Goal: Task Accomplishment & Management: Use online tool/utility

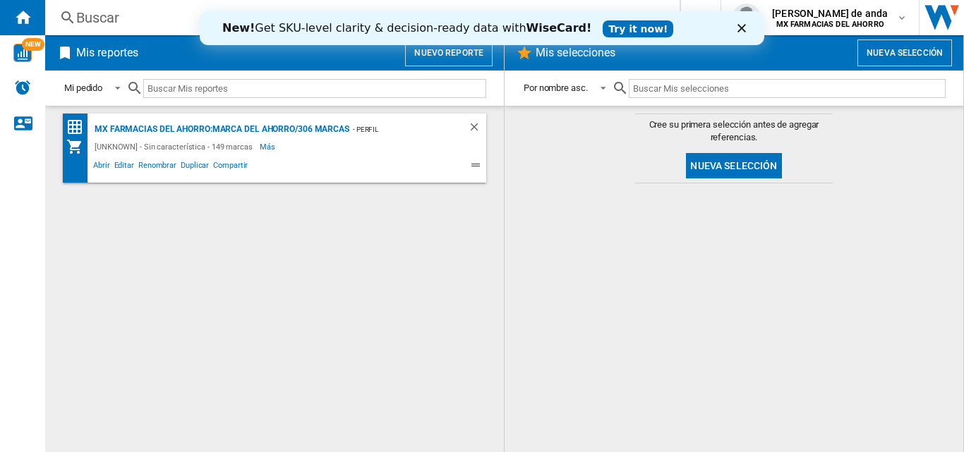
click at [731, 32] on div "New! Get SKU-level clarity & decision-ready data with WiseCard! Try it now!" at bounding box center [482, 28] width 564 height 23
click at [739, 31] on polygon "Cerrar" at bounding box center [741, 28] width 8 height 8
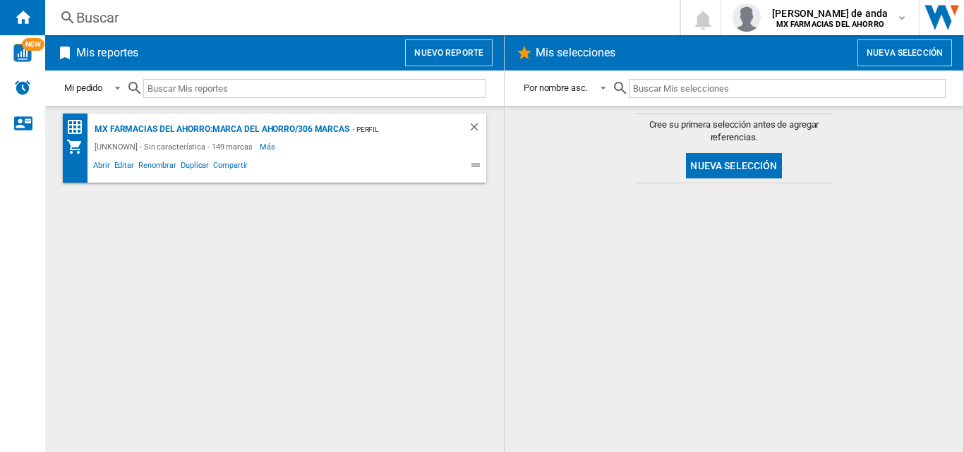
click at [446, 64] on button "Nuevo reporte" at bounding box center [448, 53] width 87 height 27
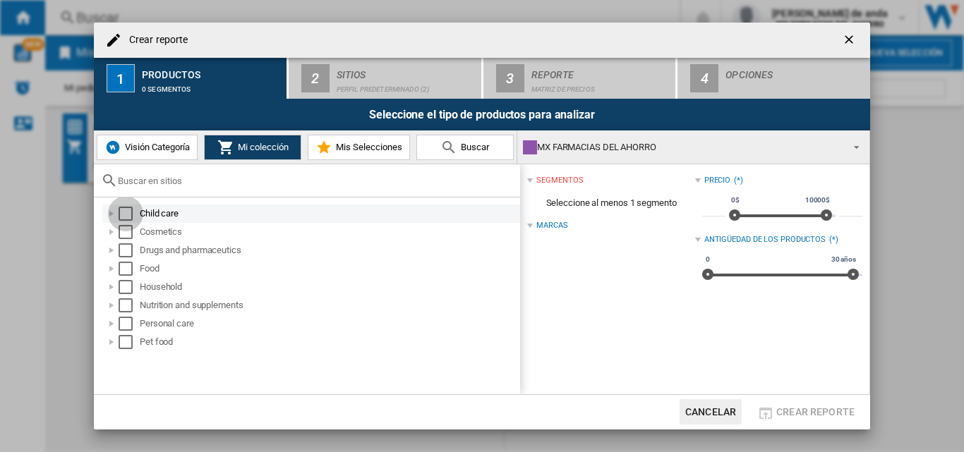
click at [128, 210] on div "Select" at bounding box center [126, 214] width 14 height 14
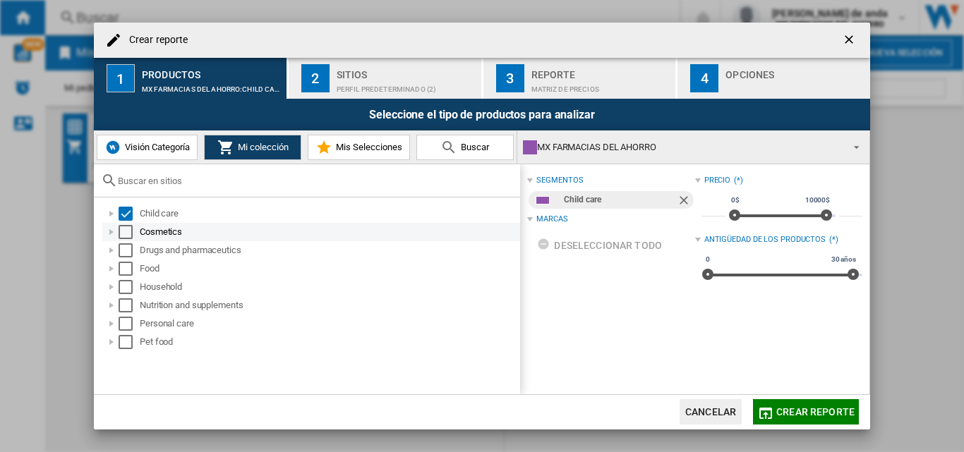
click at [127, 233] on div "Select" at bounding box center [126, 232] width 14 height 14
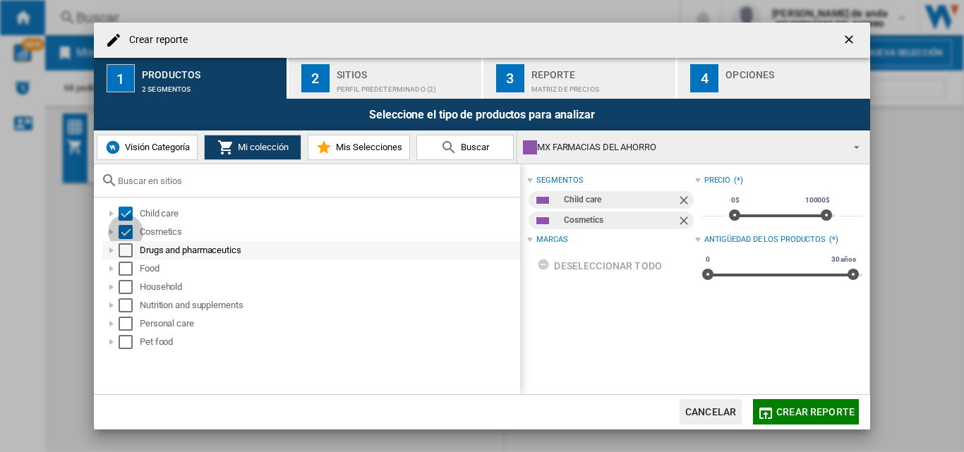
click at [125, 250] on div "Select" at bounding box center [126, 250] width 14 height 14
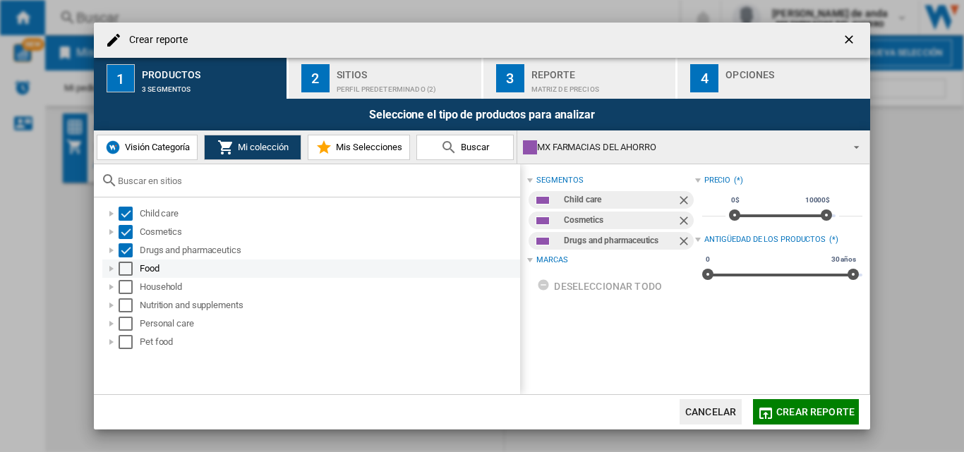
click at [123, 273] on div "Select" at bounding box center [126, 269] width 14 height 14
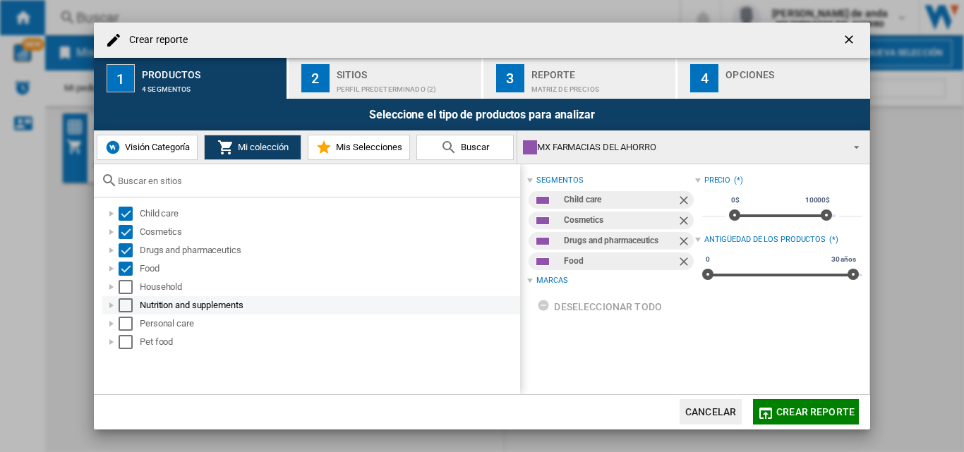
click at [124, 299] on div "Select" at bounding box center [126, 305] width 14 height 14
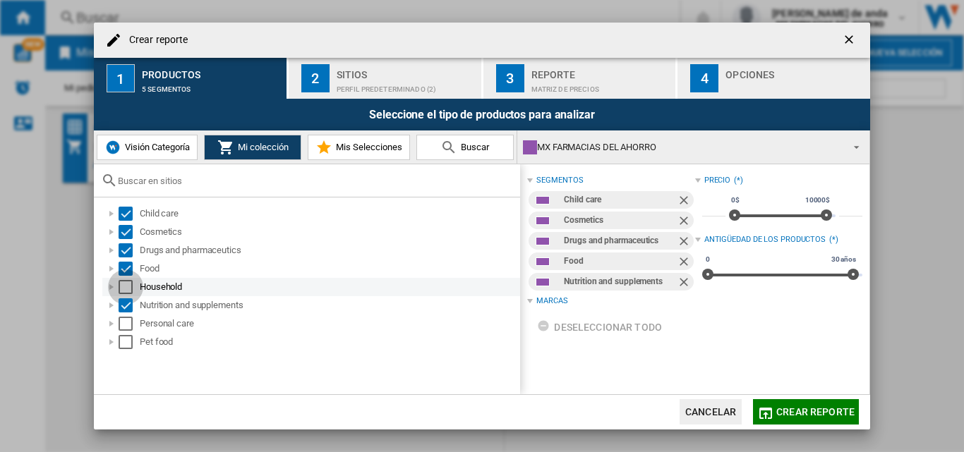
click at [124, 293] on div "Select" at bounding box center [126, 287] width 14 height 14
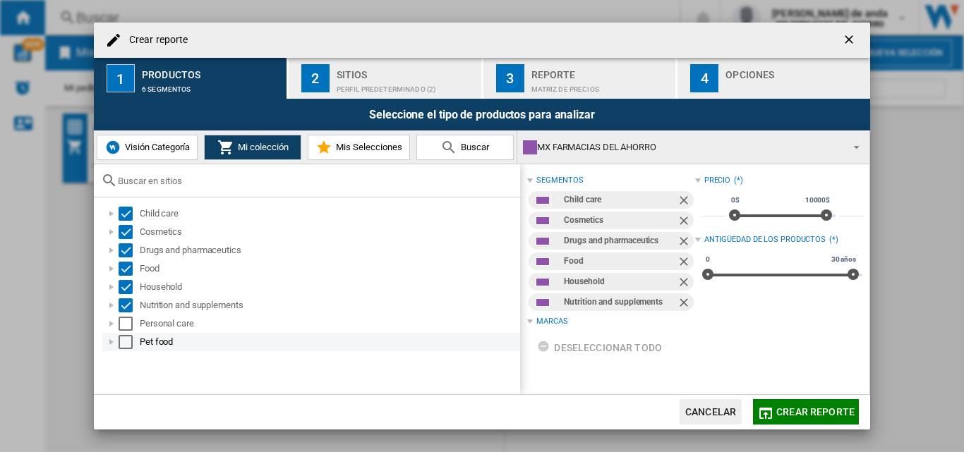
click at [125, 321] on div "Select" at bounding box center [126, 324] width 14 height 14
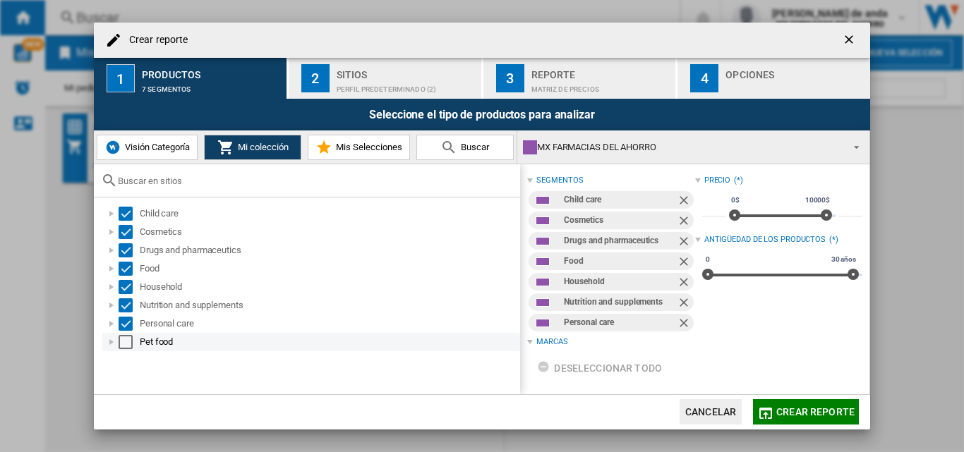
click at [121, 348] on div "Select" at bounding box center [126, 342] width 14 height 14
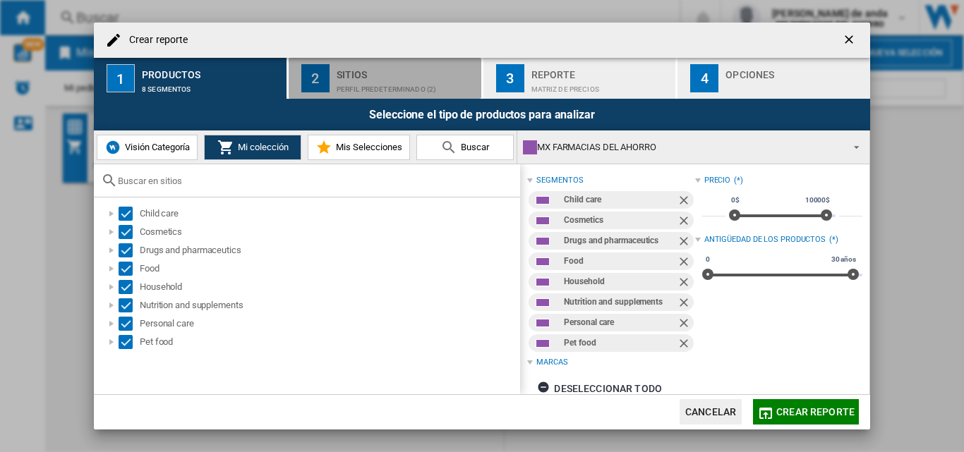
click at [402, 71] on div "Sitios" at bounding box center [405, 70] width 139 height 15
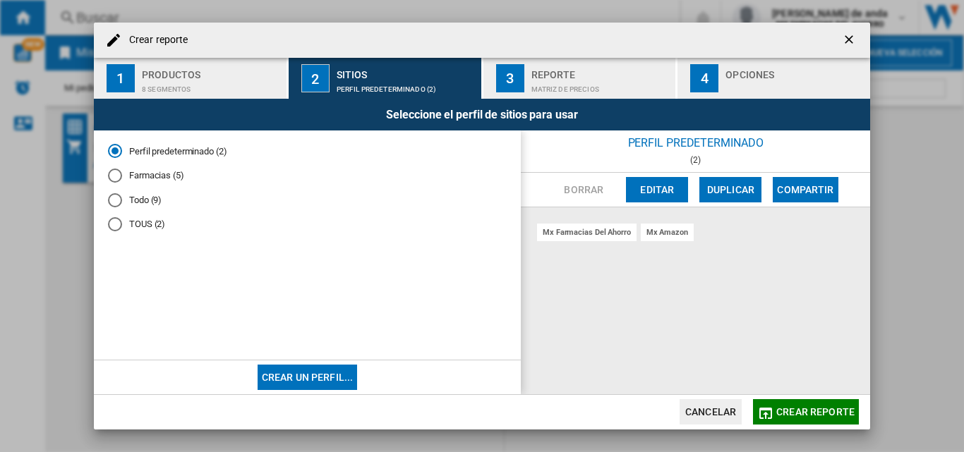
click at [246, 78] on div "8 segmentos" at bounding box center [211, 85] width 139 height 15
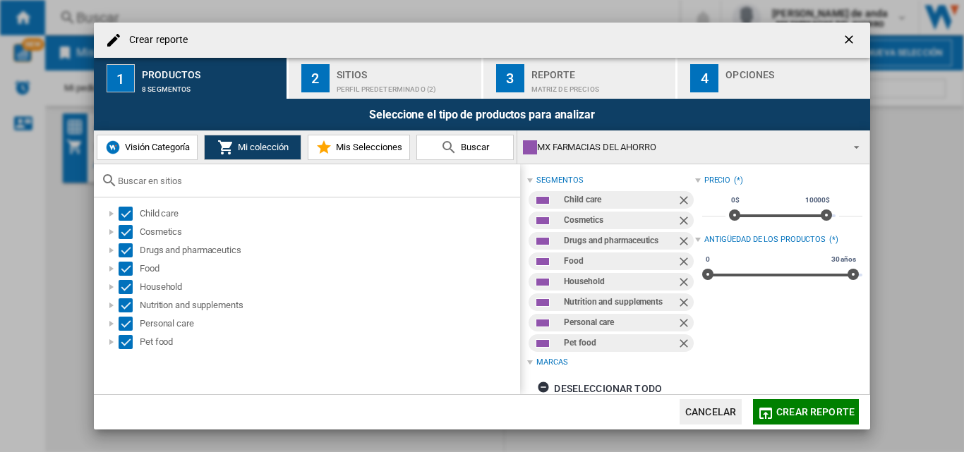
click at [382, 72] on div "Sitios" at bounding box center [405, 70] width 139 height 15
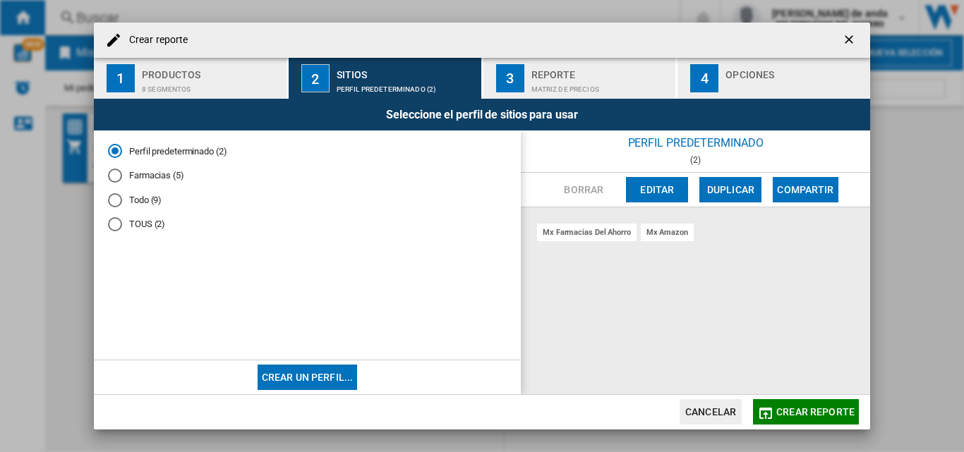
click at [350, 380] on button "Crear un perfil..." at bounding box center [307, 377] width 100 height 25
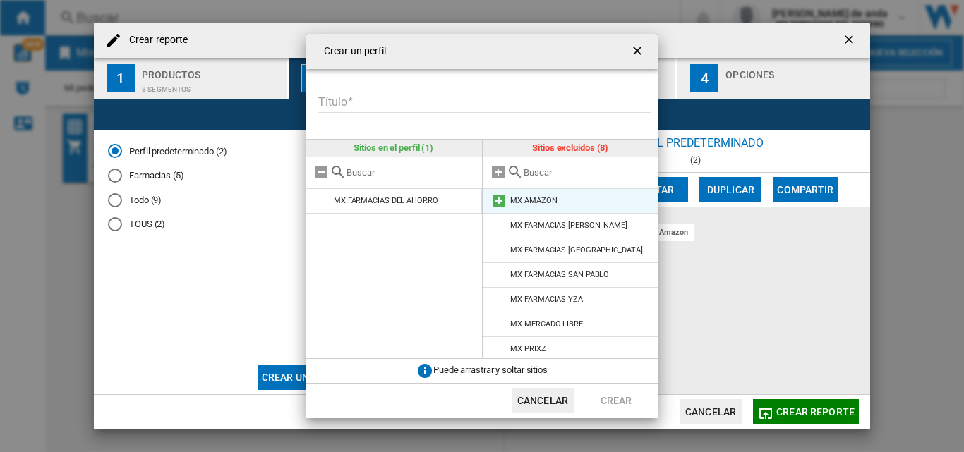
click at [542, 205] on li "MX AMAZON" at bounding box center [570, 200] width 176 height 25
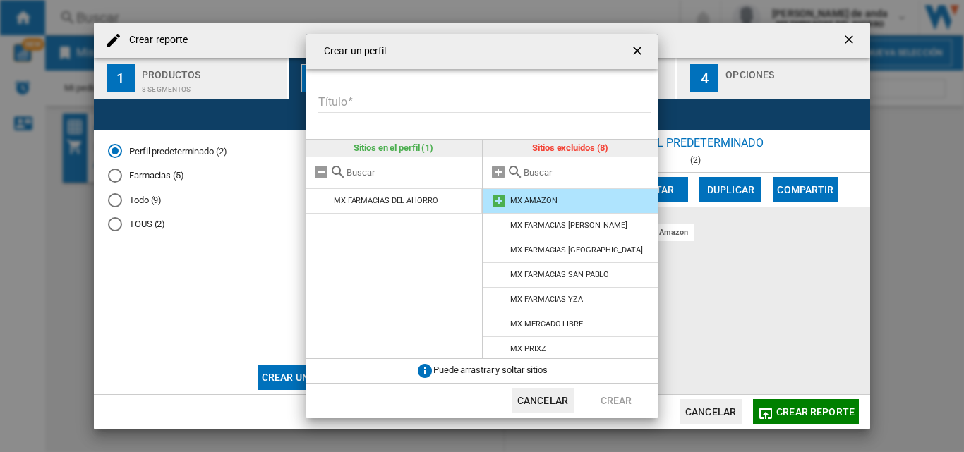
click at [497, 205] on md-icon at bounding box center [498, 201] width 17 height 17
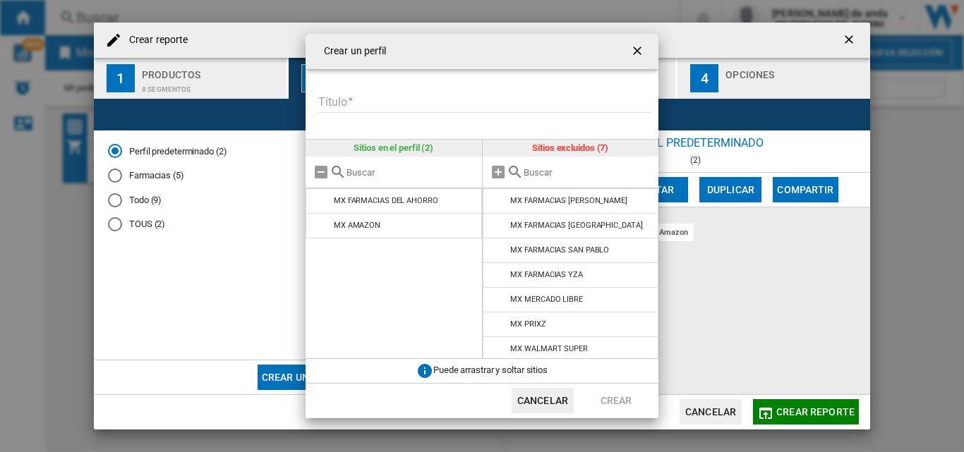
click at [428, 104] on input "Título" at bounding box center [484, 102] width 334 height 21
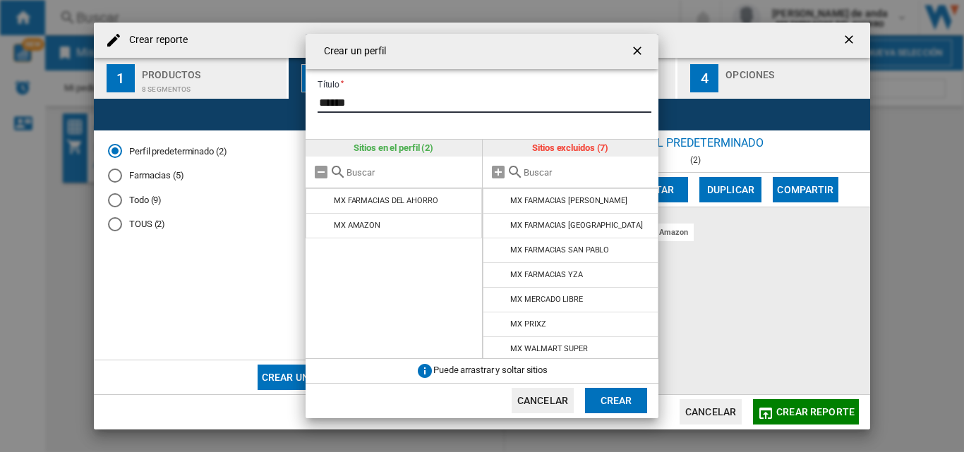
type input "******"
click at [615, 407] on button "Crear" at bounding box center [616, 400] width 62 height 25
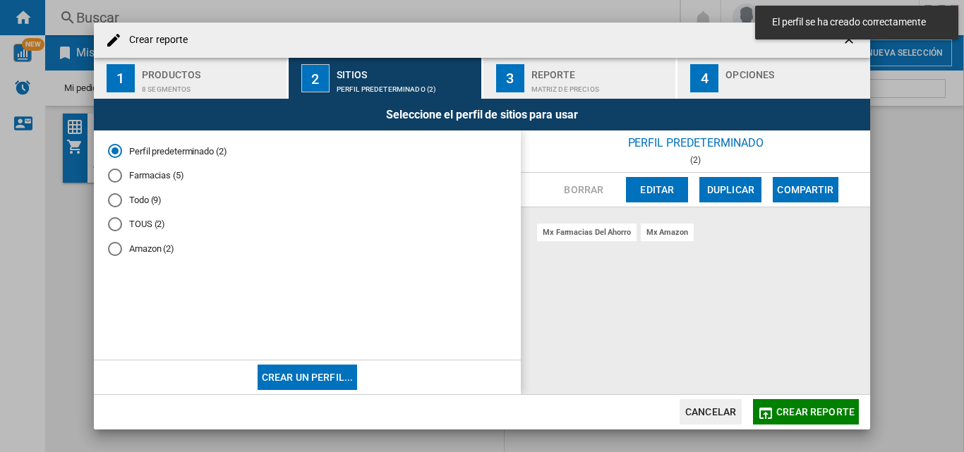
click at [180, 252] on md-radio-button "Amazon (2)" at bounding box center [307, 249] width 399 height 13
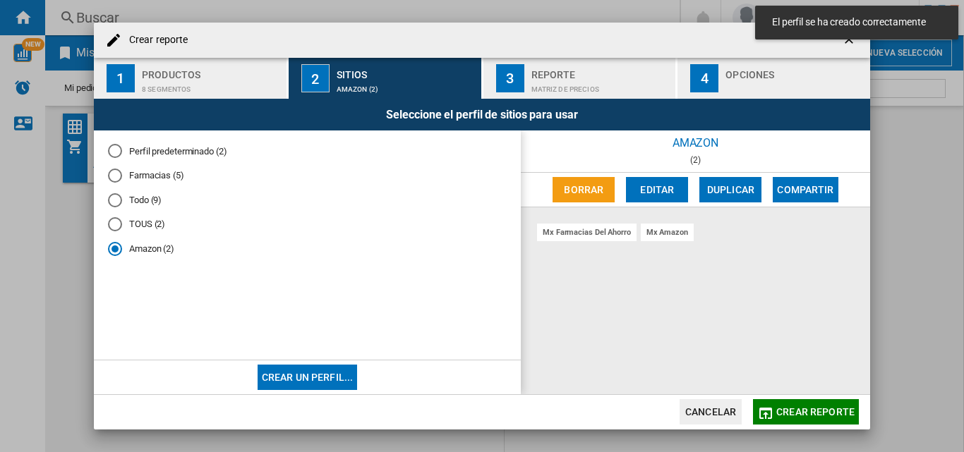
click at [579, 70] on div "Reporte" at bounding box center [600, 70] width 139 height 15
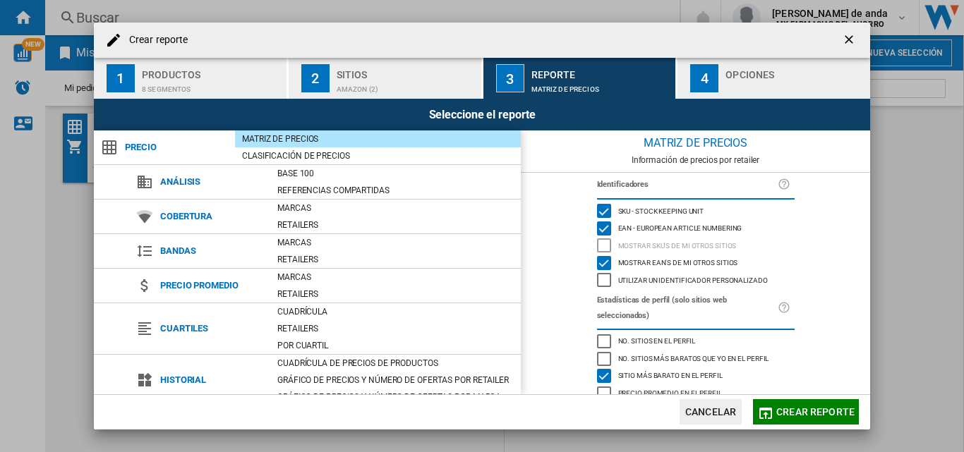
click at [399, 61] on button "2 Sitios Amazon (2)" at bounding box center [386, 78] width 194 height 41
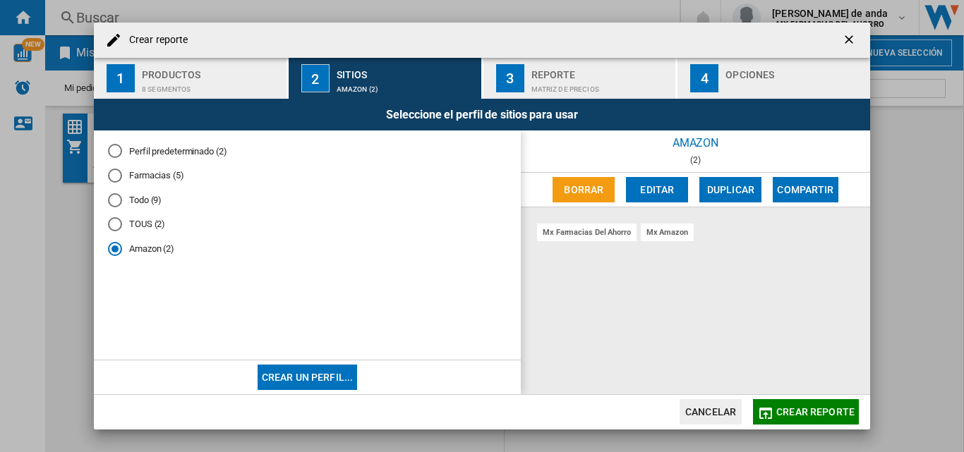
click at [593, 83] on div "Matriz de precios" at bounding box center [600, 85] width 139 height 15
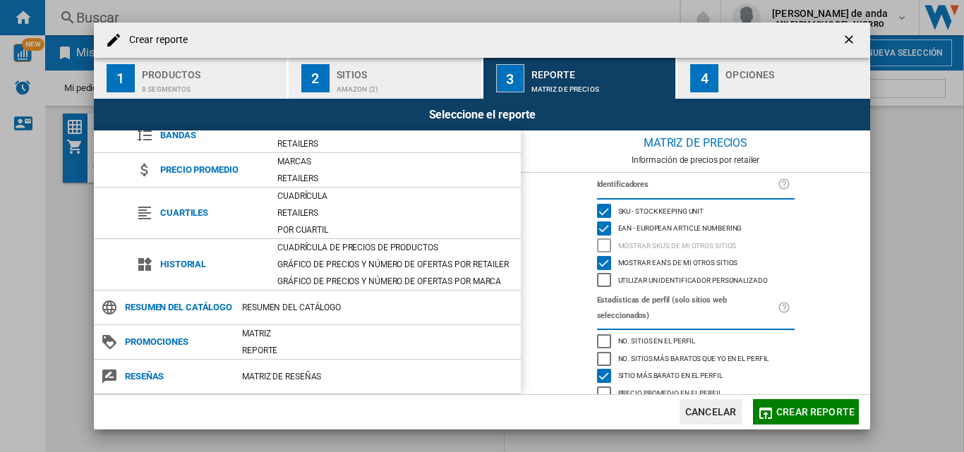
scroll to position [135, 0]
click at [390, 206] on div "Retailers" at bounding box center [395, 213] width 250 height 14
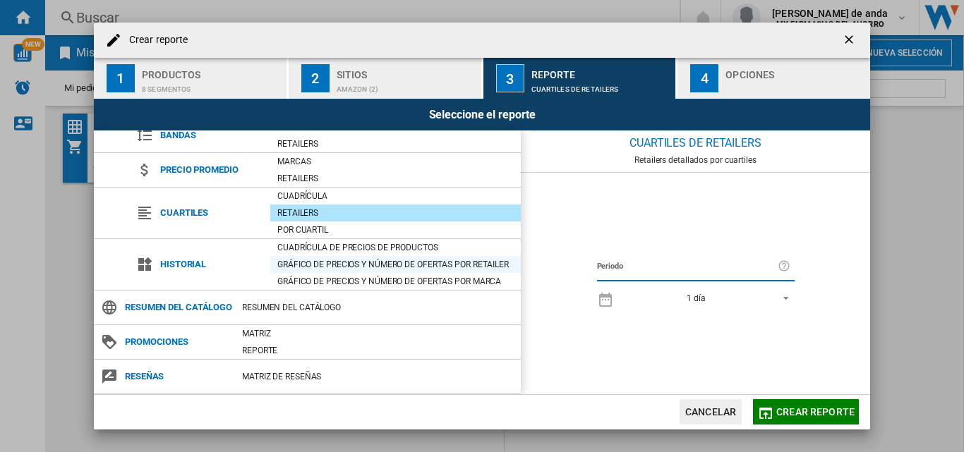
click at [320, 257] on div "Gráfico de precios y número de ofertas por retailer" at bounding box center [395, 264] width 250 height 14
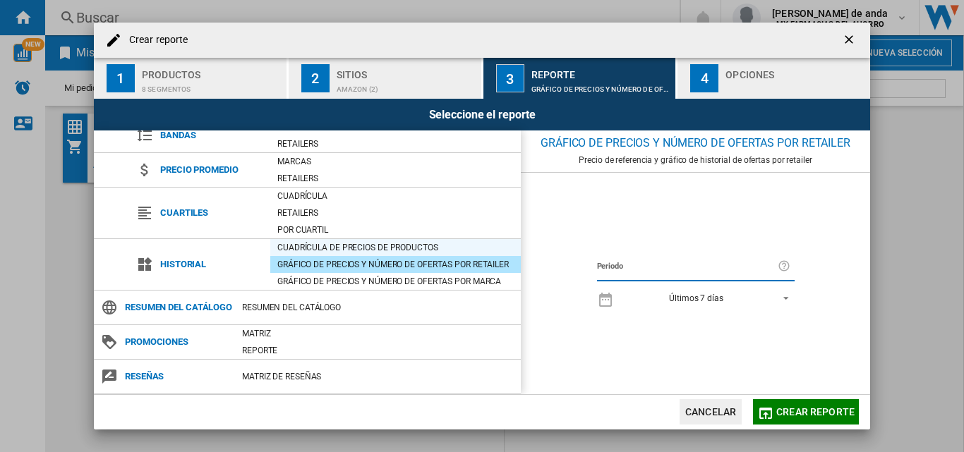
click at [318, 241] on div "Cuadrícula de precios de productos" at bounding box center [395, 248] width 250 height 14
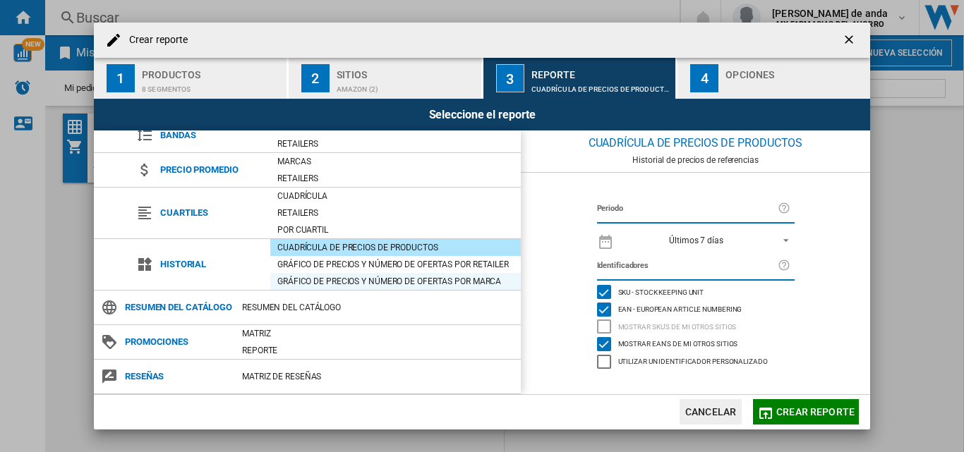
click at [365, 274] on div "Gráfico de precios y número de ofertas por marca" at bounding box center [395, 281] width 250 height 14
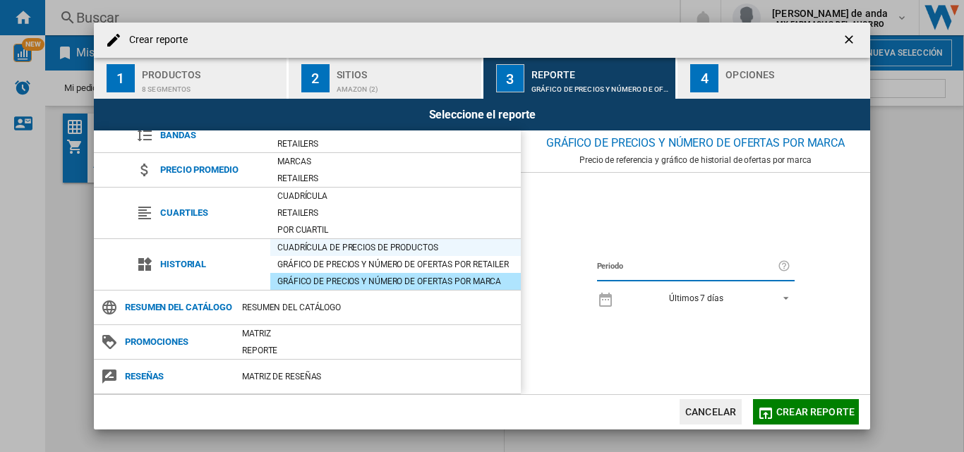
click at [363, 241] on div "Cuadrícula de precios de productos" at bounding box center [395, 248] width 250 height 14
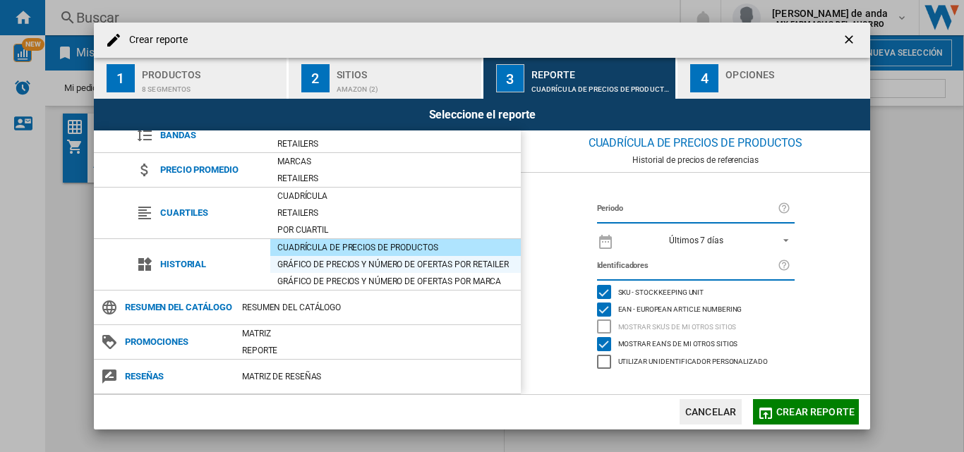
click at [374, 257] on div "Gráfico de precios y número de ofertas por retailer" at bounding box center [395, 264] width 250 height 14
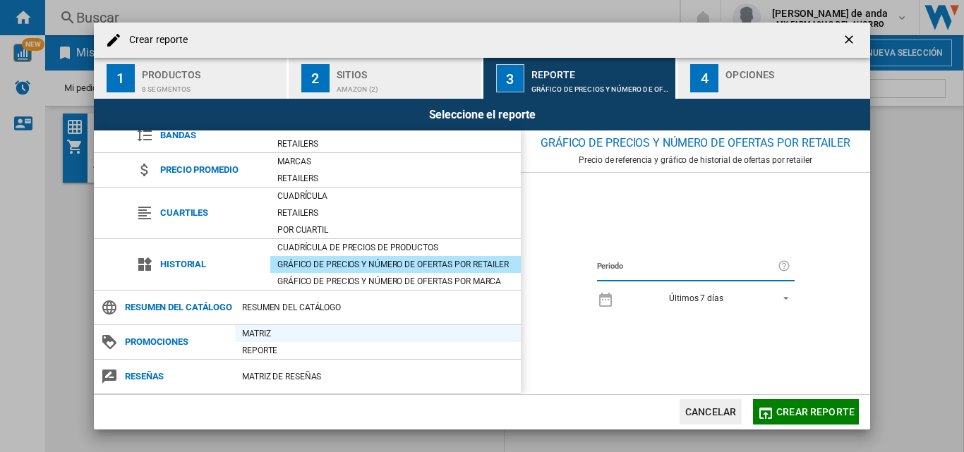
click at [302, 339] on div "Matriz" at bounding box center [378, 334] width 286 height 14
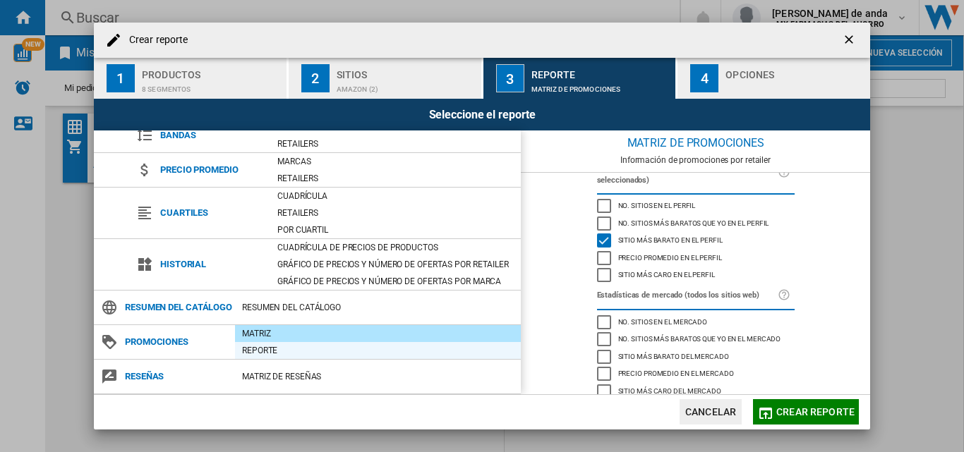
click at [344, 352] on div "Reporte" at bounding box center [378, 351] width 286 height 14
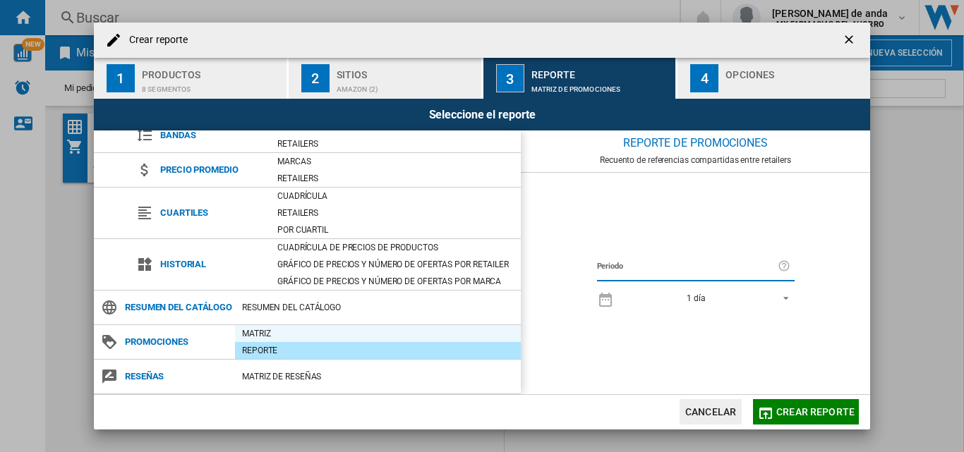
click at [341, 341] on div "Matriz" at bounding box center [378, 333] width 286 height 17
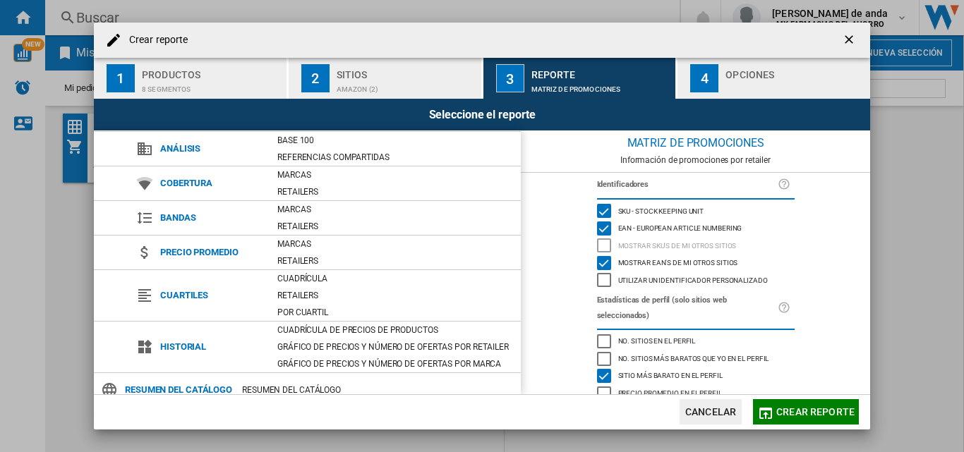
scroll to position [0, 0]
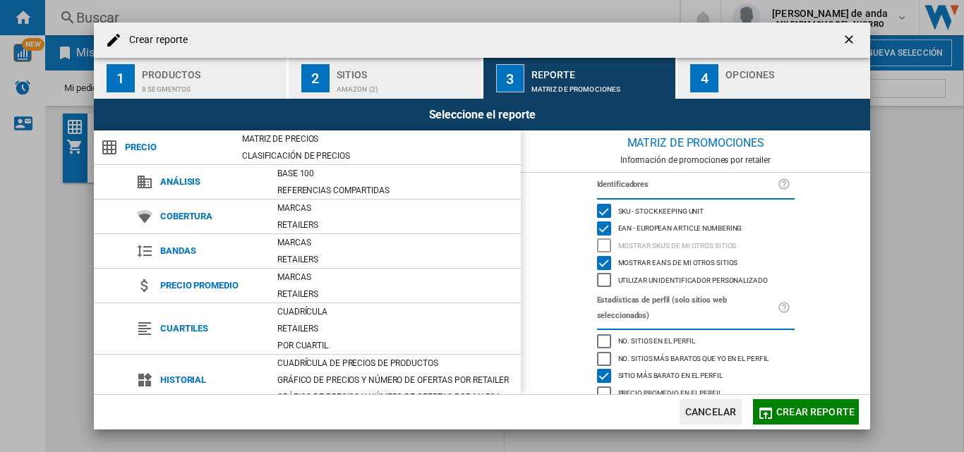
click at [752, 73] on div "Opciones" at bounding box center [794, 70] width 139 height 15
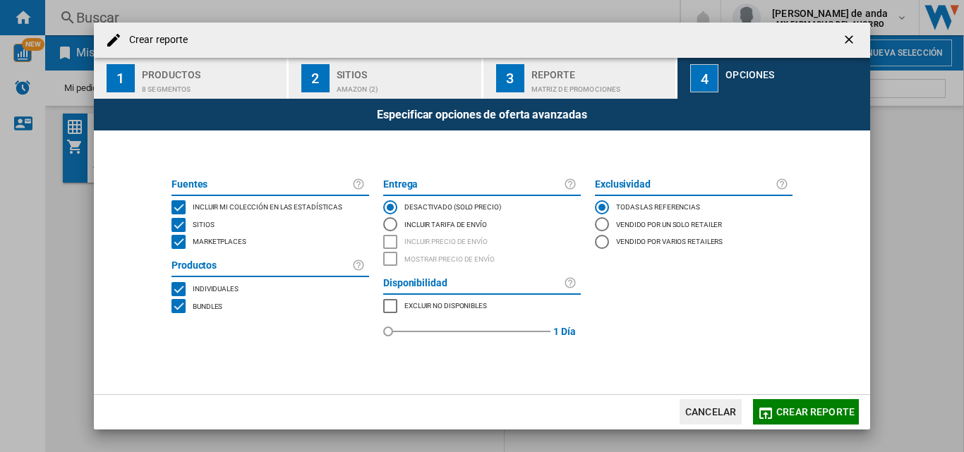
click at [820, 408] on span "Crear reporte" at bounding box center [815, 411] width 78 height 11
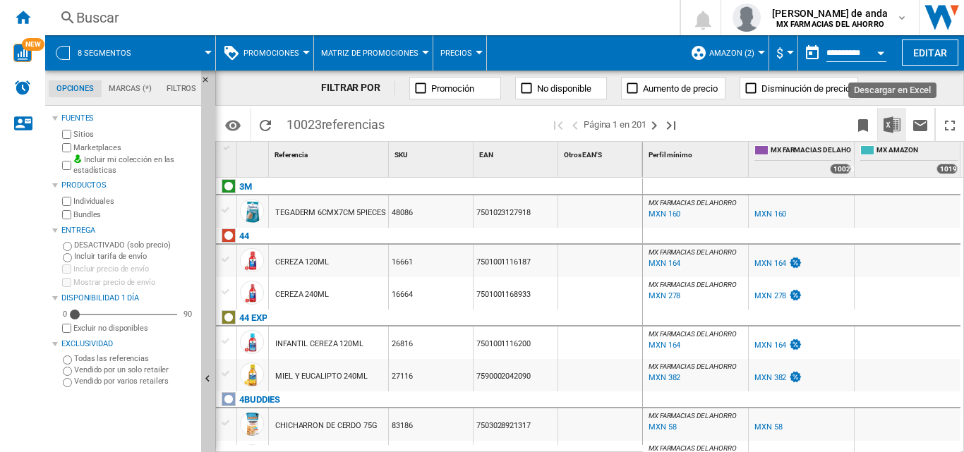
click at [895, 124] on img "Descargar en Excel" at bounding box center [891, 124] width 17 height 17
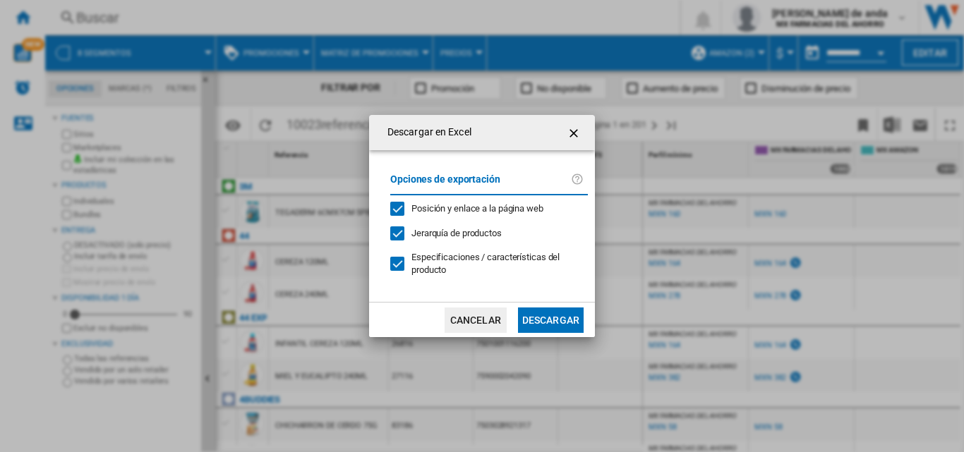
click at [552, 326] on button "Descargar" at bounding box center [551, 320] width 66 height 25
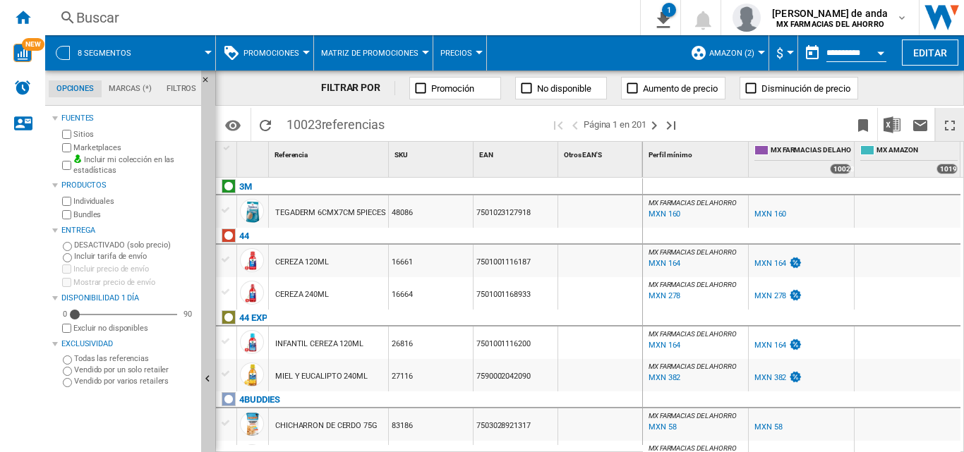
click at [945, 123] on ng-md-icon "Maximizar" at bounding box center [949, 125] width 17 height 17
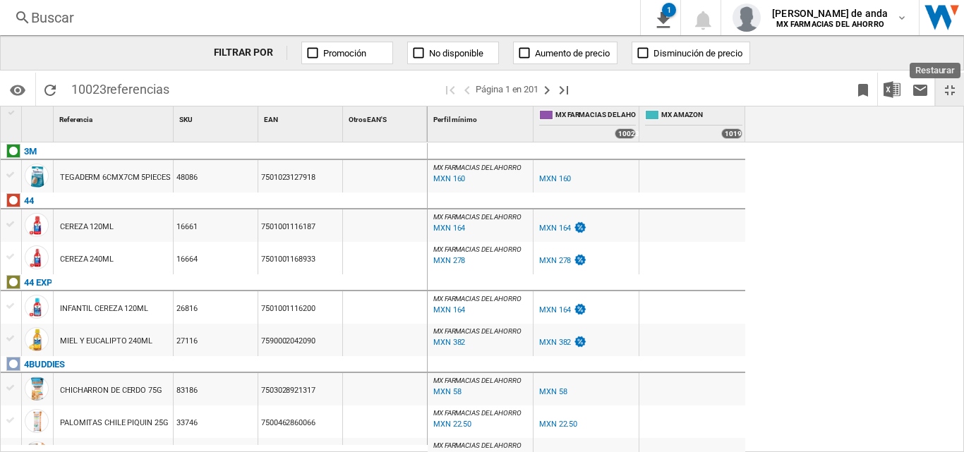
click at [954, 100] on button "Restaurar" at bounding box center [949, 89] width 28 height 33
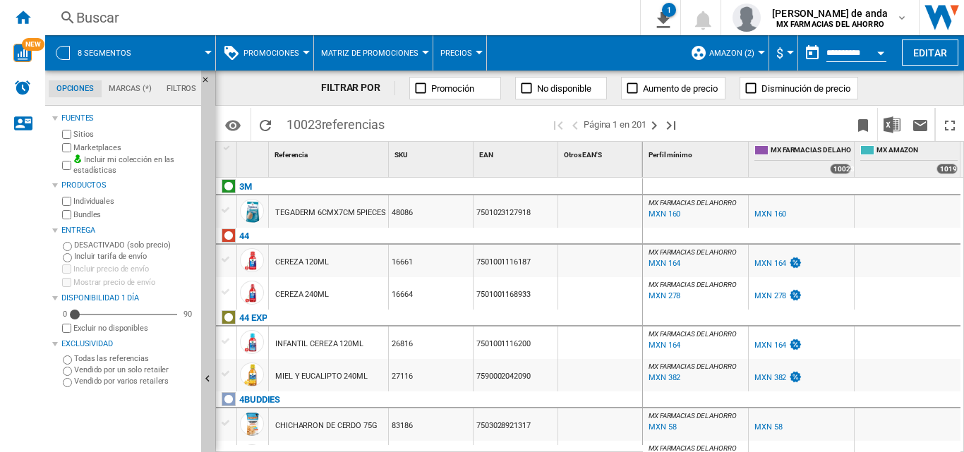
click at [200, 57] on span at bounding box center [179, 52] width 57 height 35
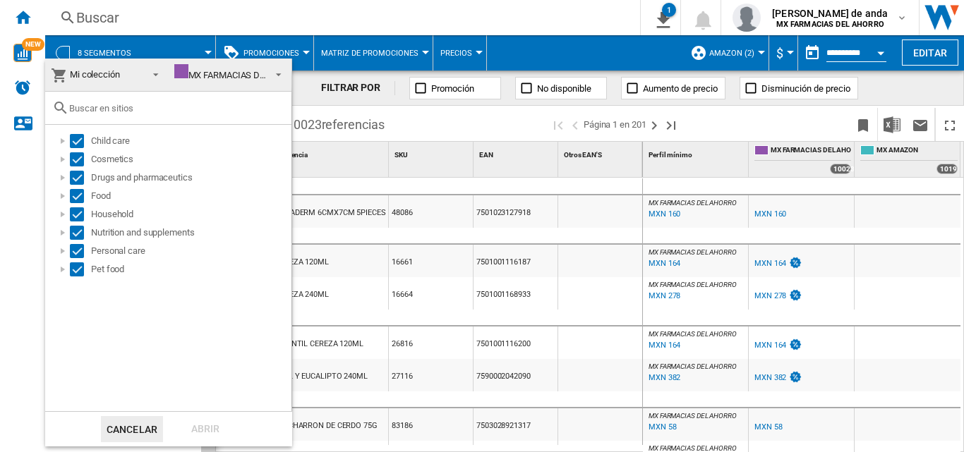
click at [197, 54] on md-backdrop at bounding box center [482, 226] width 964 height 452
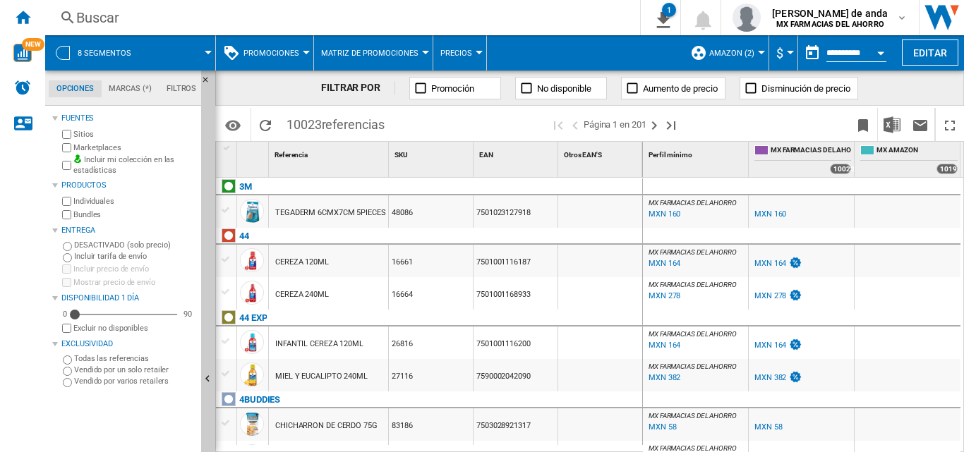
click at [265, 60] on button "Promociones" at bounding box center [274, 52] width 63 height 35
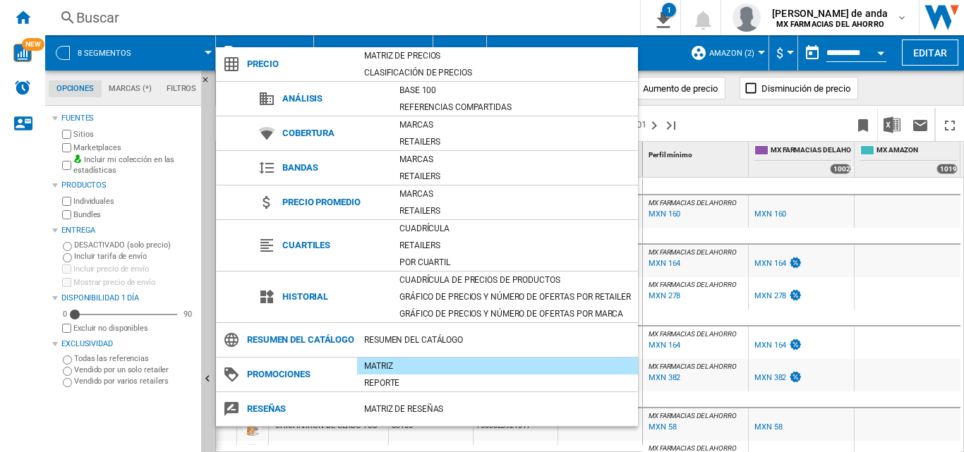
click at [262, 42] on md-backdrop at bounding box center [482, 226] width 964 height 452
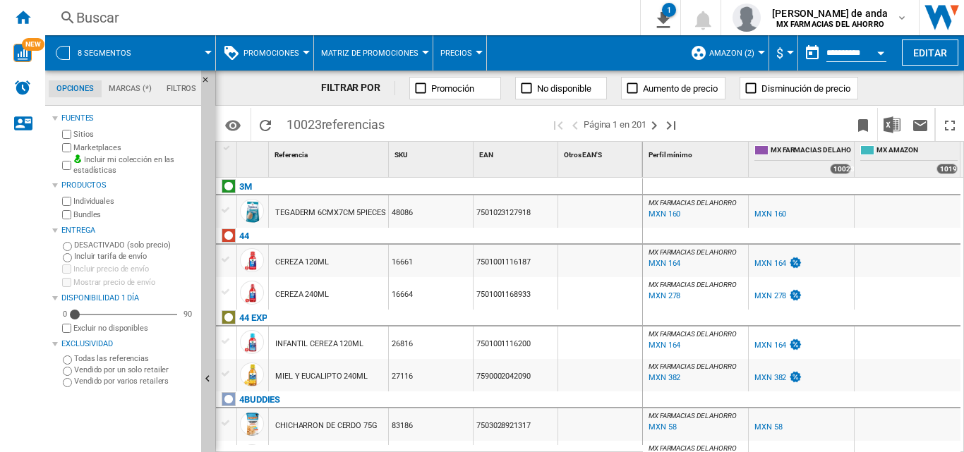
click at [368, 44] on button "Matriz de promociones" at bounding box center [373, 52] width 104 height 35
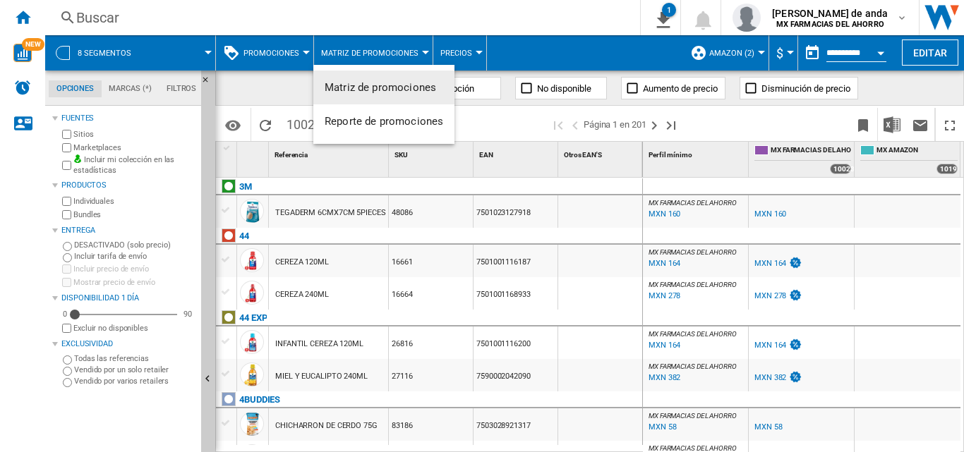
click at [368, 44] on md-backdrop at bounding box center [482, 226] width 964 height 452
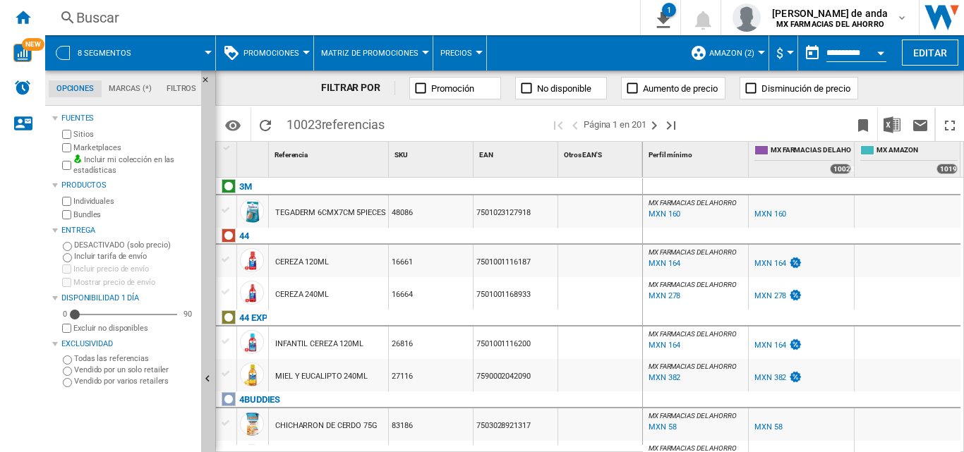
click at [338, 47] on button "Matriz de promociones" at bounding box center [373, 52] width 104 height 35
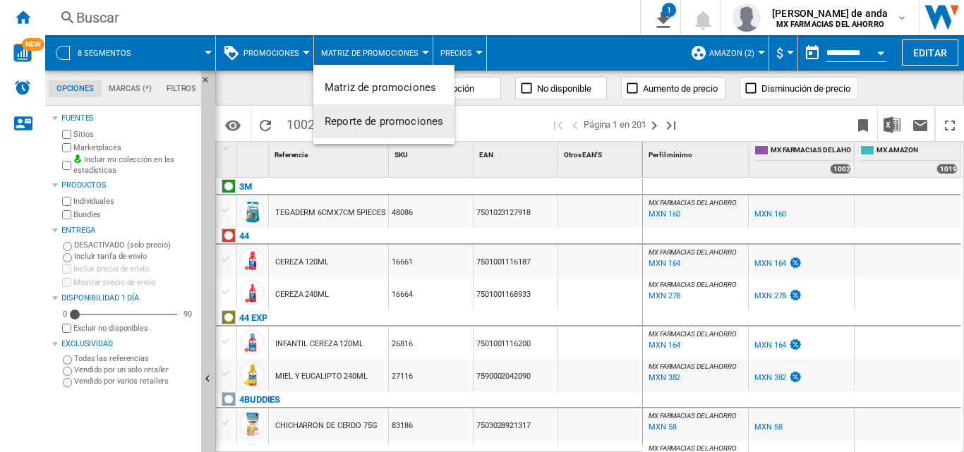
click at [379, 124] on span "Reporte de promociones" at bounding box center [383, 121] width 119 height 13
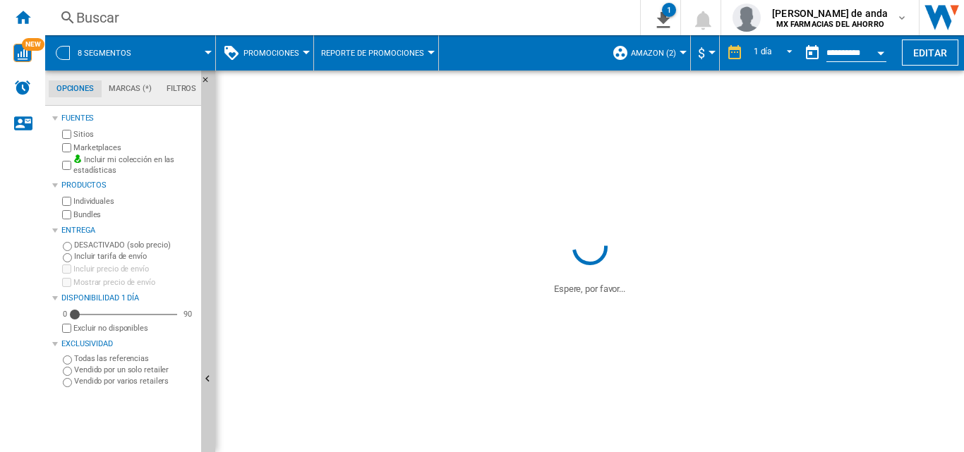
click at [388, 51] on span "Reporte de promociones" at bounding box center [372, 53] width 103 height 9
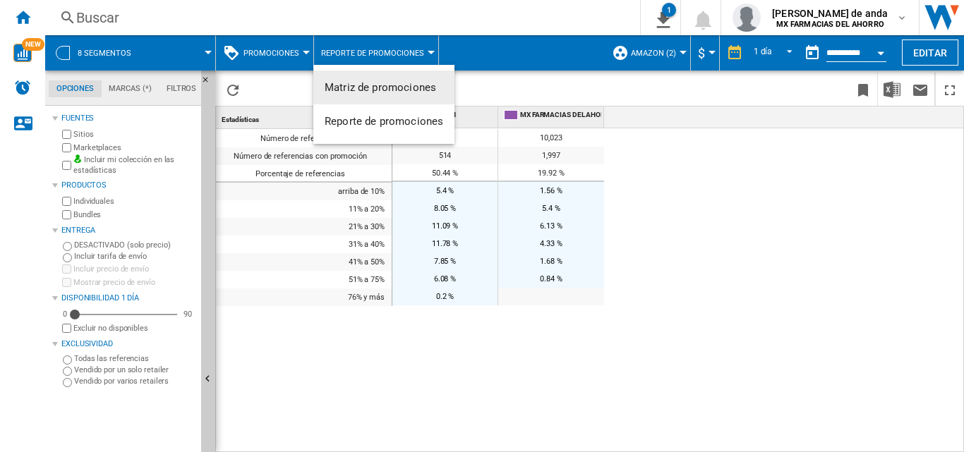
click at [472, 61] on md-backdrop at bounding box center [482, 226] width 964 height 452
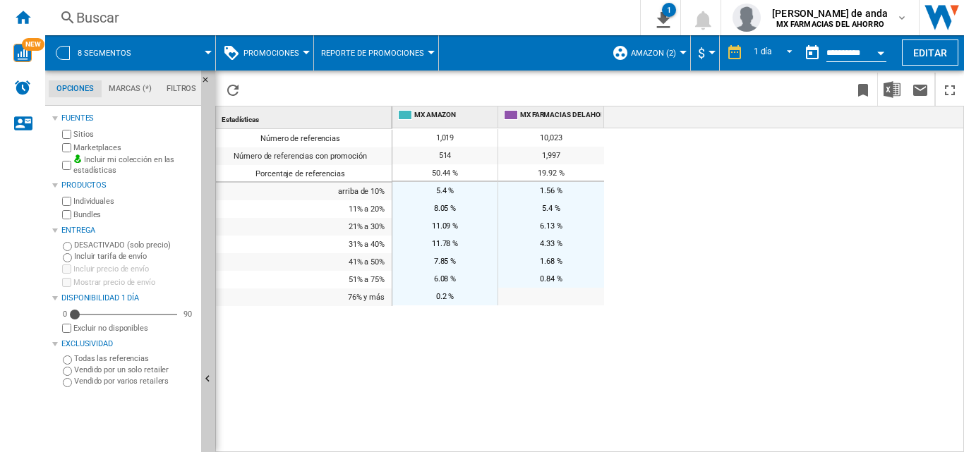
click at [387, 64] on button "Reporte de promociones" at bounding box center [376, 52] width 110 height 35
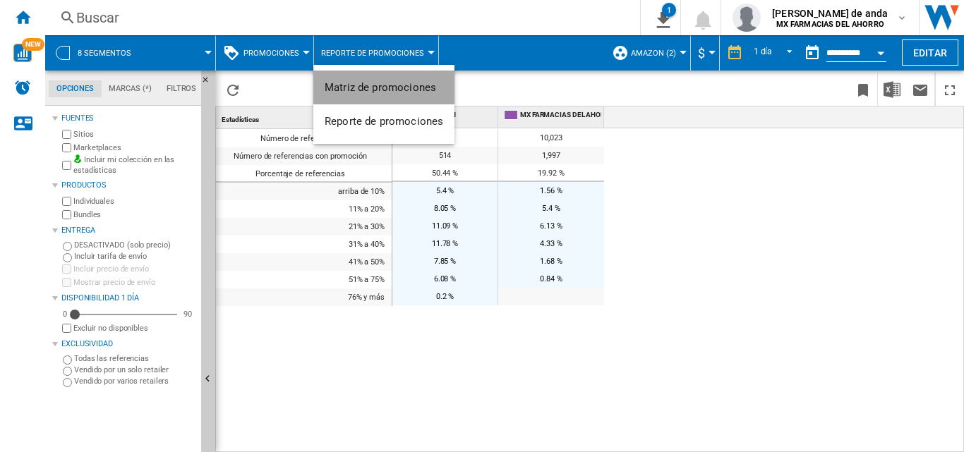
click at [401, 90] on span "Matriz de promociones" at bounding box center [379, 87] width 111 height 13
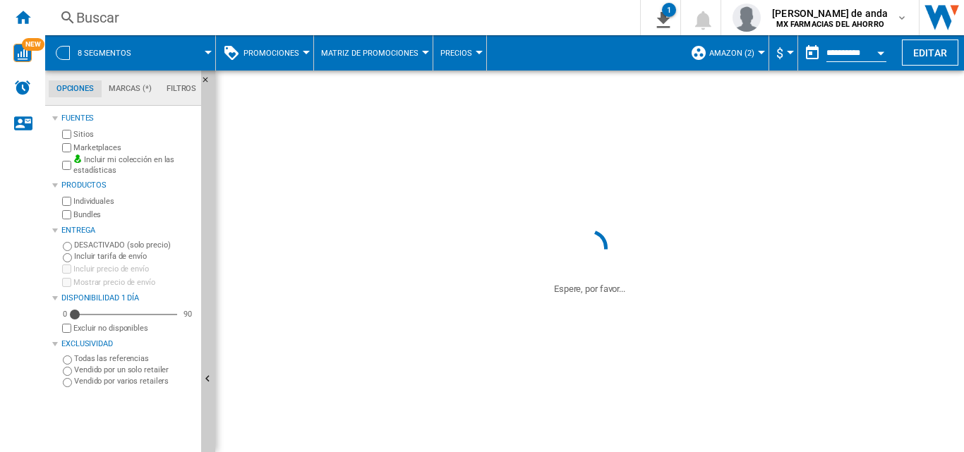
click at [538, 47] on span at bounding box center [585, 52] width 196 height 35
click at [742, 54] on span "Amazon (2)" at bounding box center [731, 53] width 45 height 9
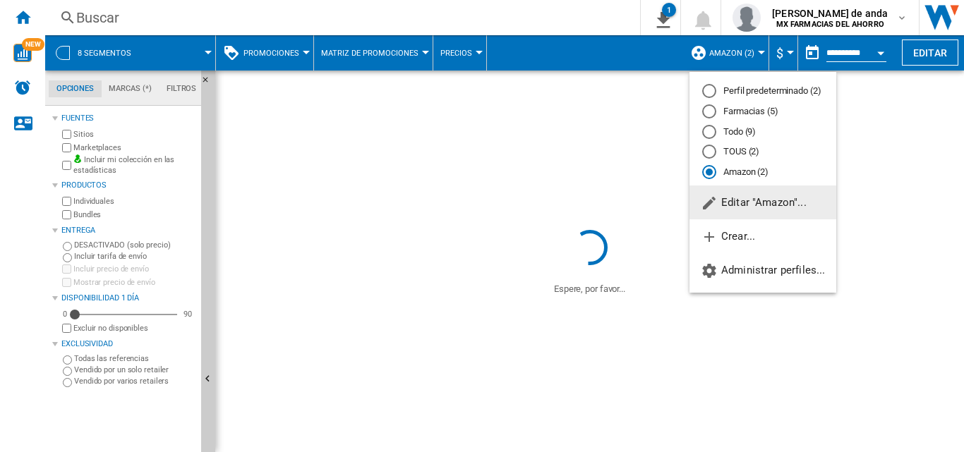
click at [724, 55] on md-backdrop at bounding box center [482, 226] width 964 height 452
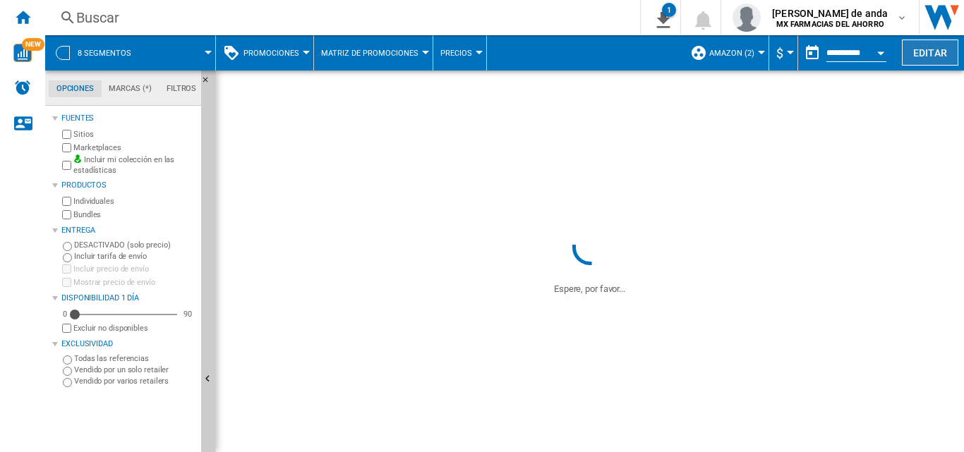
click at [921, 47] on button "Editar" at bounding box center [930, 53] width 56 height 26
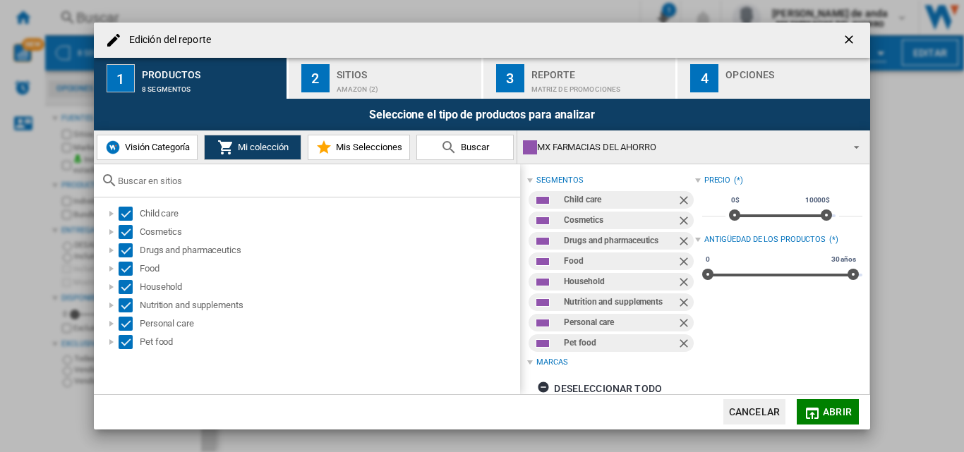
click at [755, 87] on div "Edición del ..." at bounding box center [794, 85] width 139 height 15
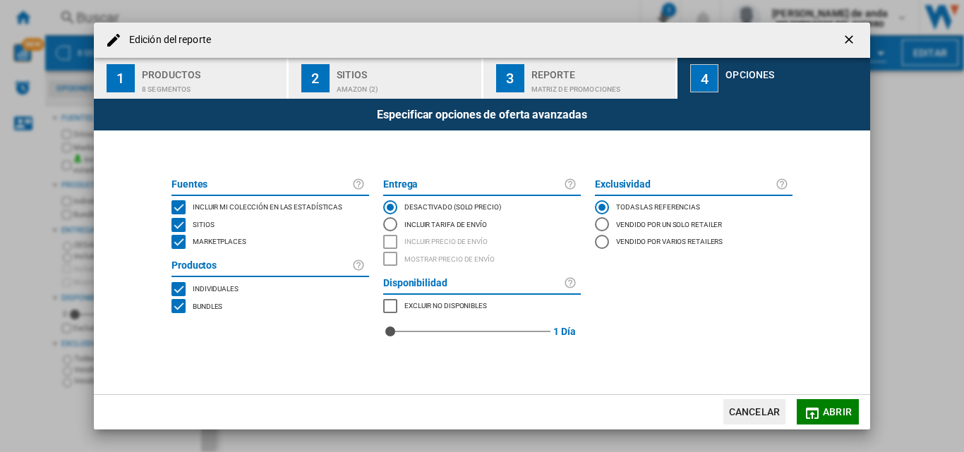
click at [624, 83] on div "Matriz de PROMOCIONES" at bounding box center [600, 85] width 139 height 15
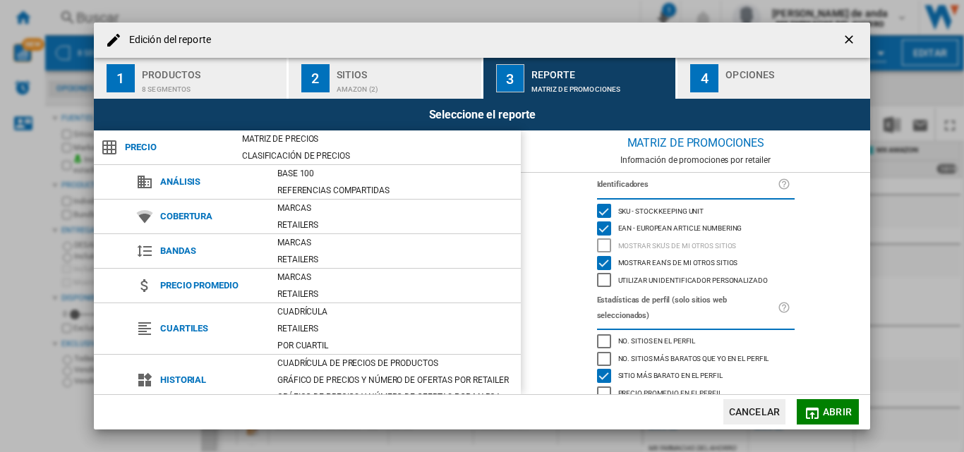
click at [708, 69] on div "4" at bounding box center [704, 78] width 28 height 28
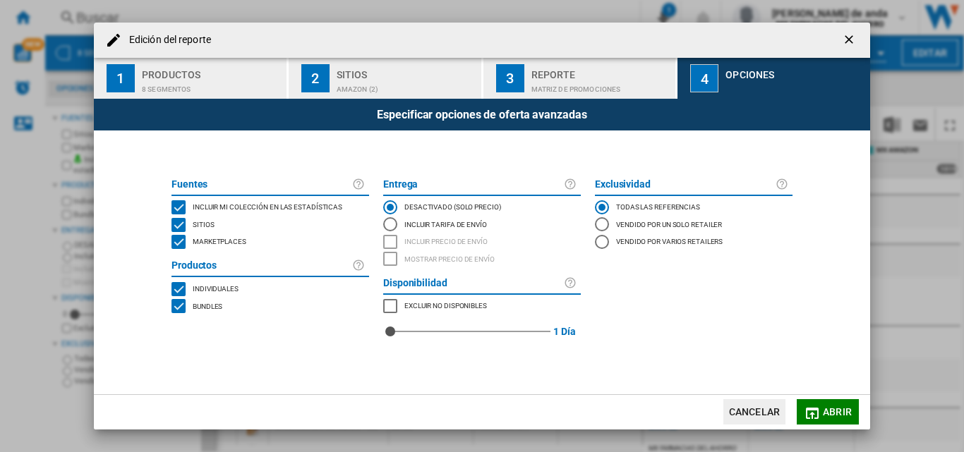
click at [557, 81] on div "Matriz de PROMOCIONES" at bounding box center [600, 85] width 139 height 15
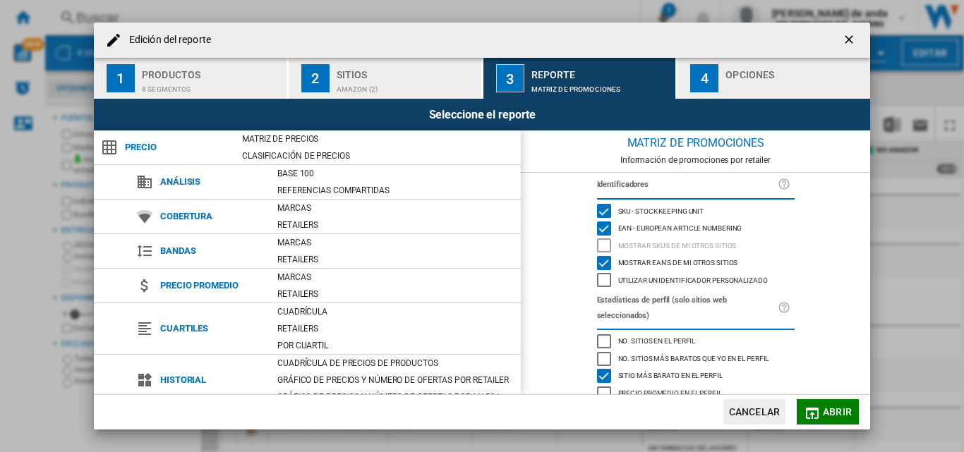
click at [446, 88] on div "Amazon (2)" at bounding box center [405, 85] width 139 height 15
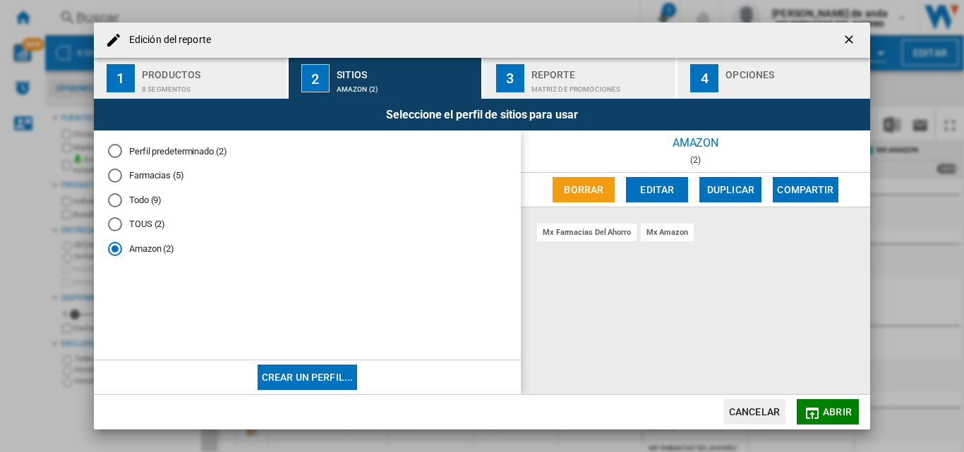
click at [590, 74] on div "Reporte" at bounding box center [600, 70] width 139 height 15
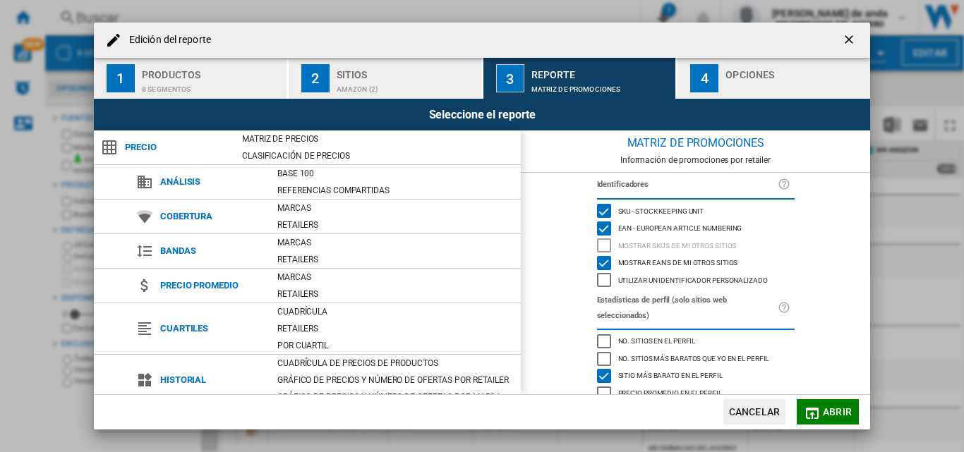
click at [846, 44] on ng-md-icon "getI18NText('BUTTONS.CLOSE_DIALOG')" at bounding box center [850, 40] width 17 height 17
